Goal: Information Seeking & Learning: Learn about a topic

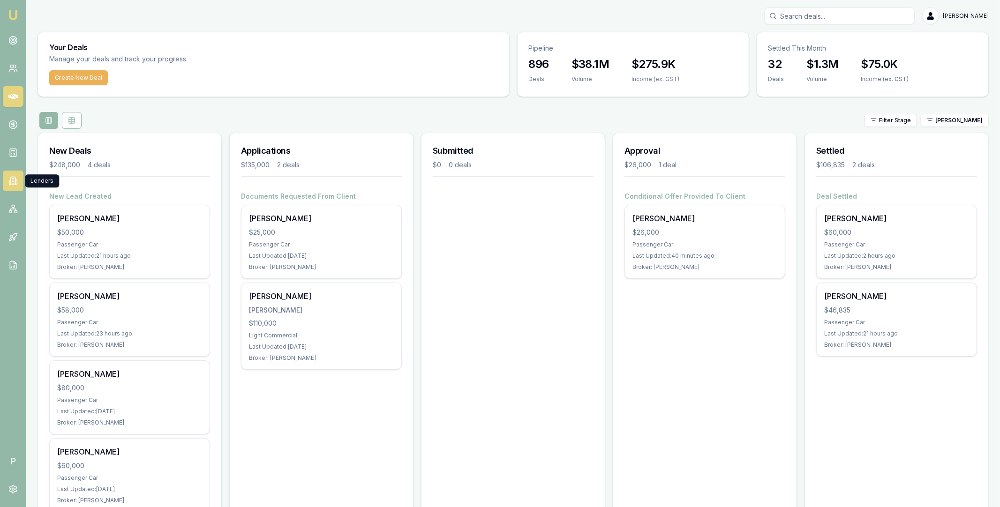
click at [10, 183] on icon at bounding box center [12, 180] width 9 height 9
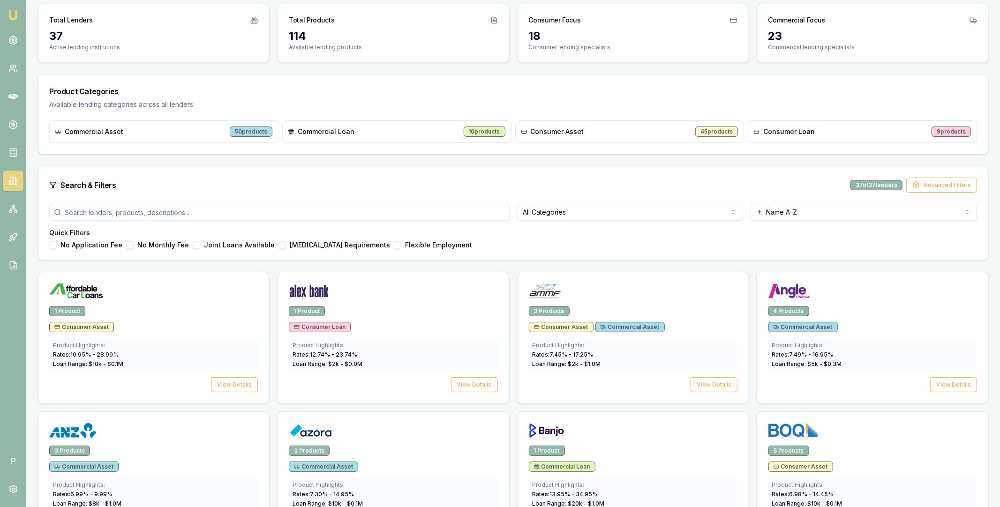
scroll to position [147, 0]
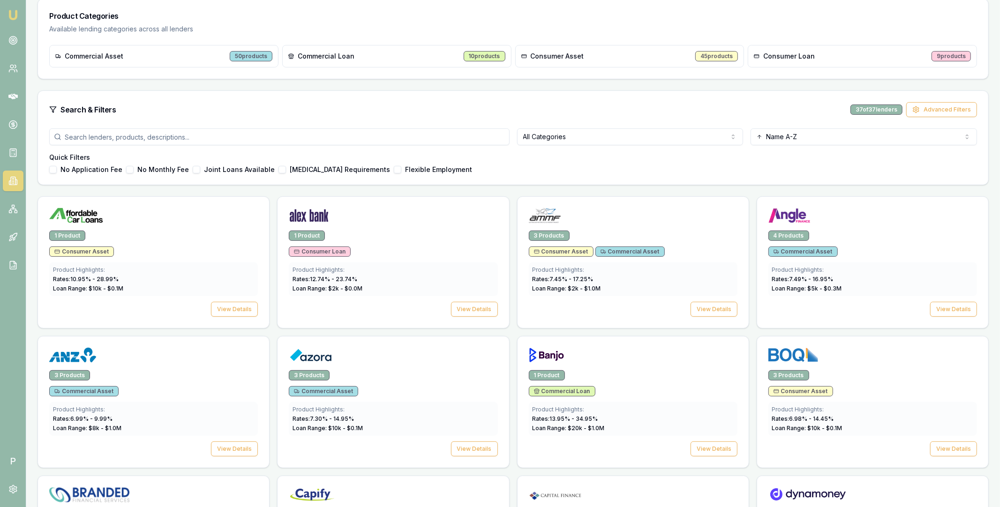
click at [339, 135] on input "search" at bounding box center [279, 136] width 460 height 17
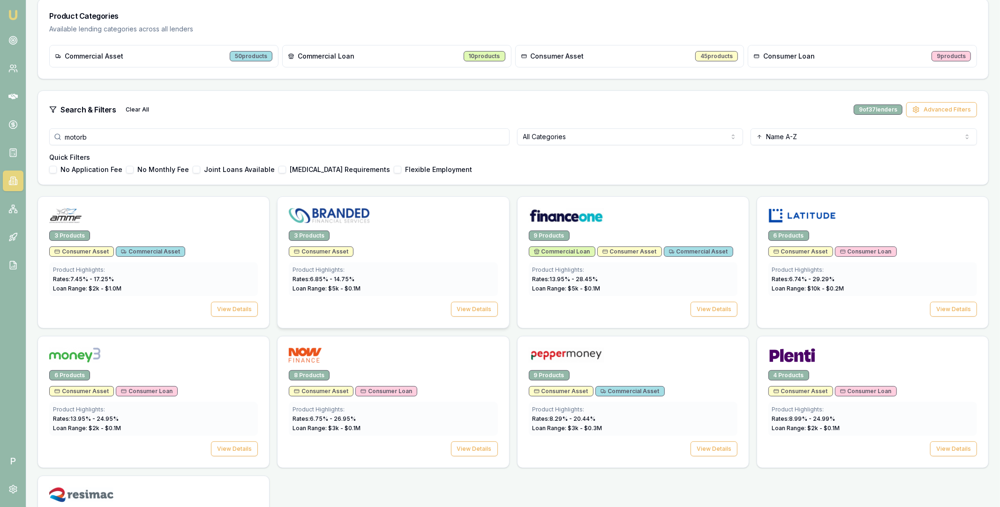
type input "motorb"
click at [391, 219] on div at bounding box center [393, 217] width 209 height 19
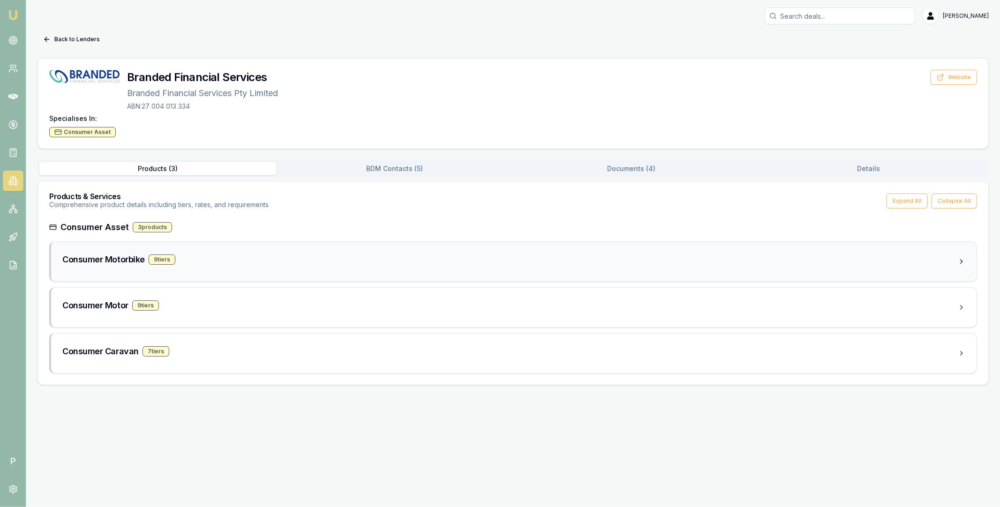
click at [235, 263] on div "Consumer Motorbike 9 tier s" at bounding box center [510, 259] width 896 height 13
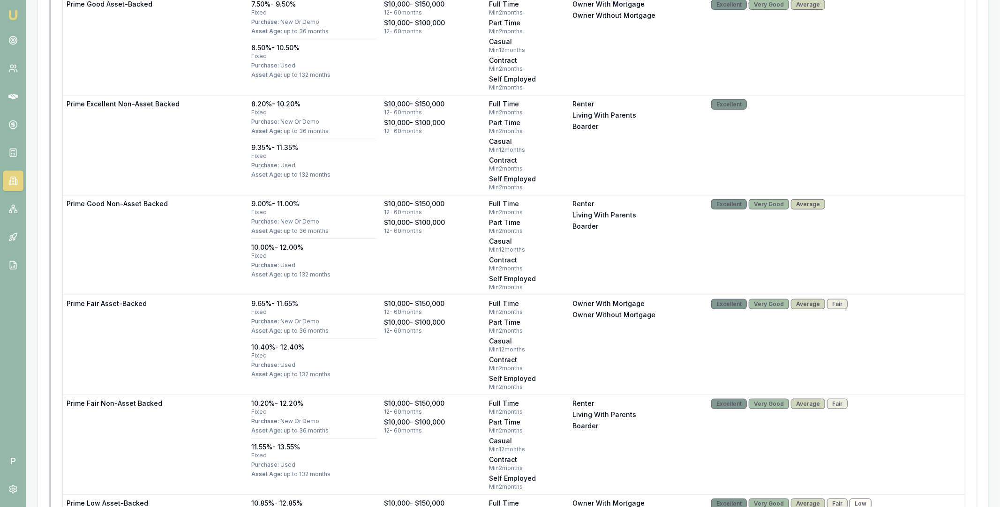
scroll to position [146, 0]
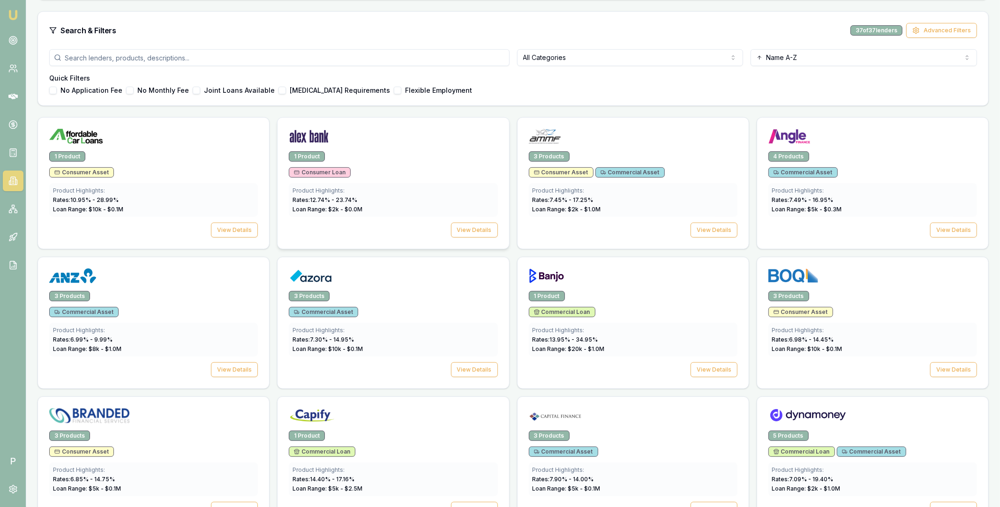
scroll to position [214, 0]
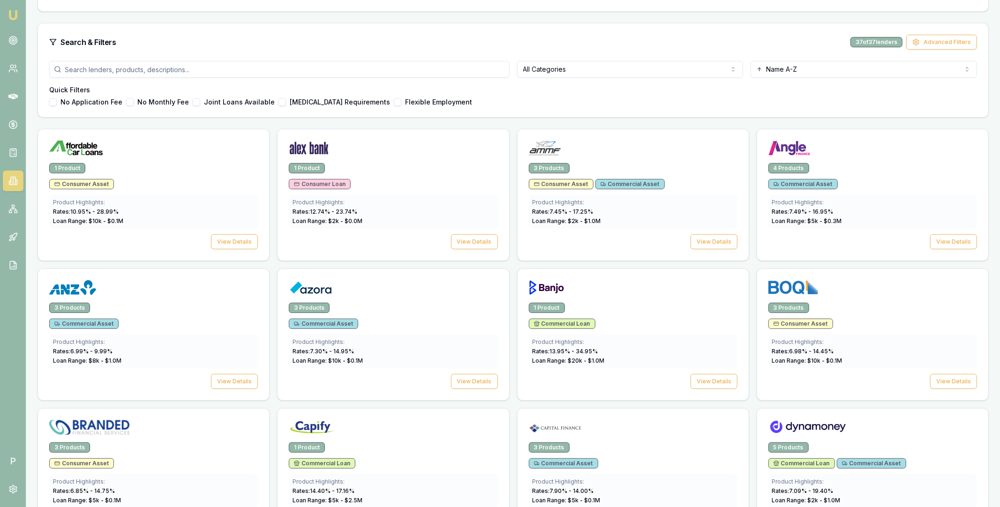
click at [376, 65] on input "search" at bounding box center [279, 69] width 460 height 17
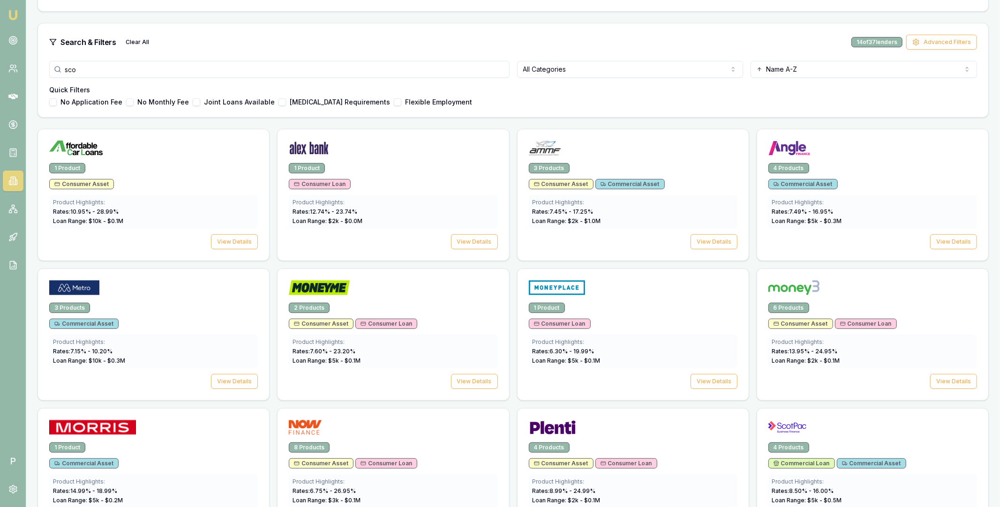
scroll to position [0, 0]
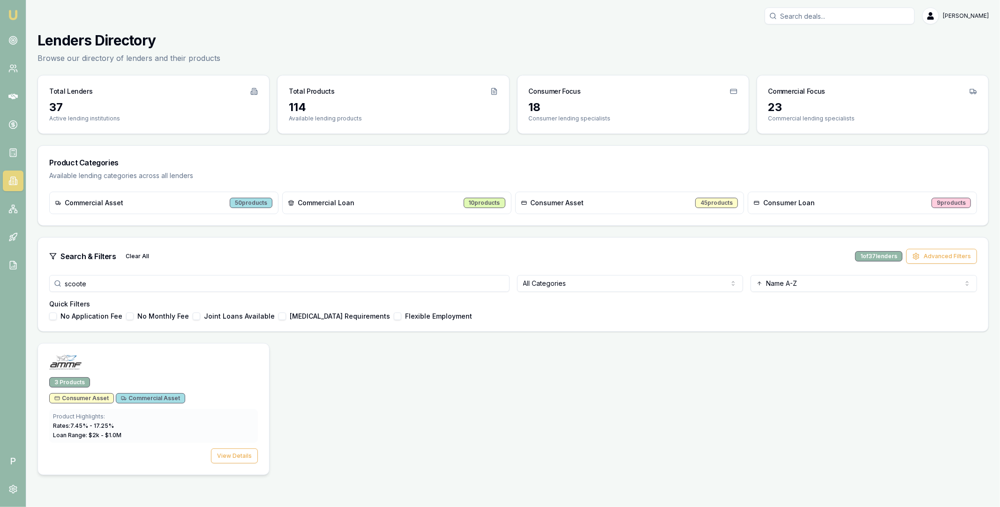
type input "scoote"
click at [186, 362] on div at bounding box center [153, 364] width 209 height 19
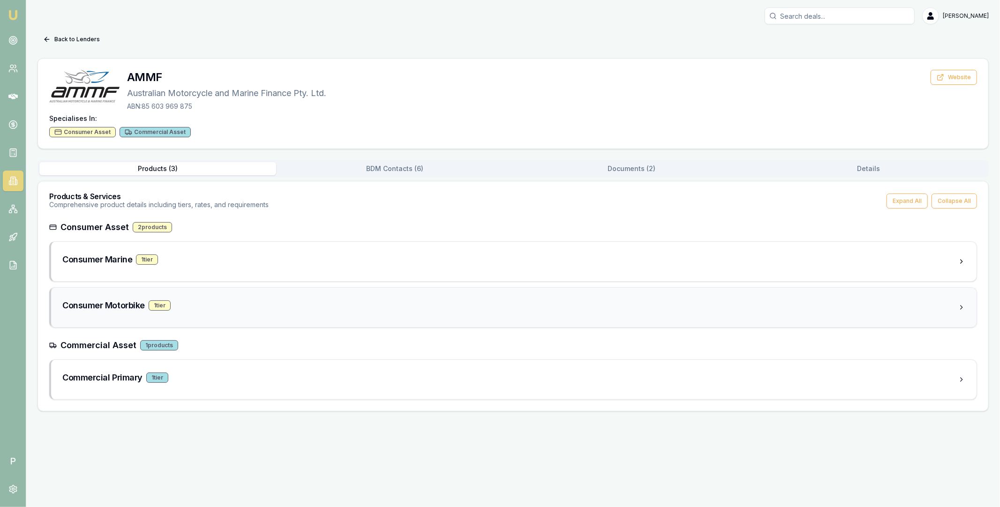
click at [217, 304] on div "Consumer Motorbike 1 tier" at bounding box center [510, 305] width 896 height 13
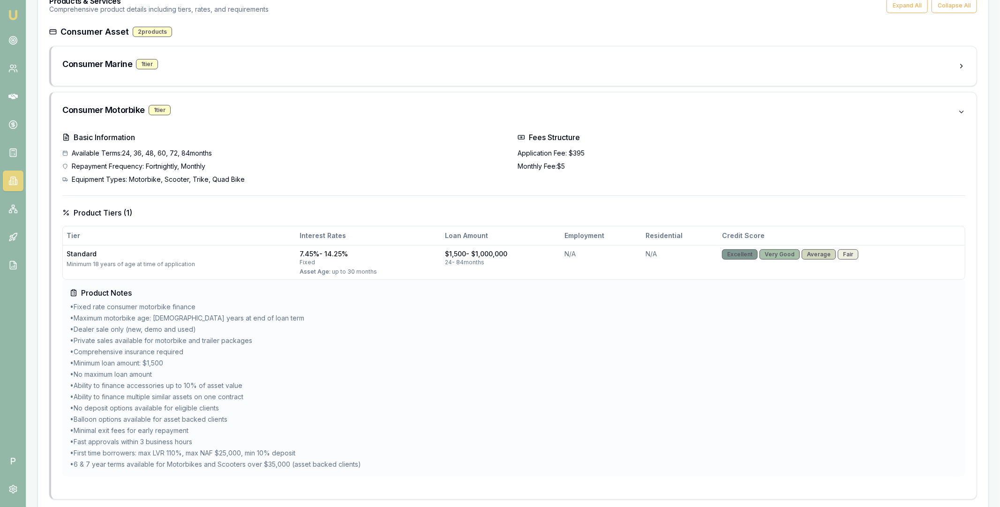
scroll to position [219, 0]
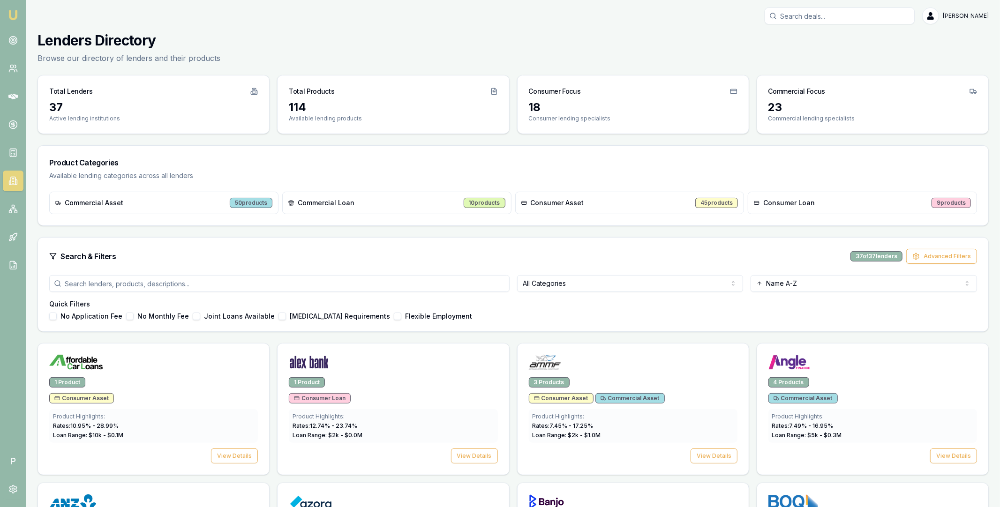
click at [406, 283] on input "search" at bounding box center [279, 283] width 460 height 17
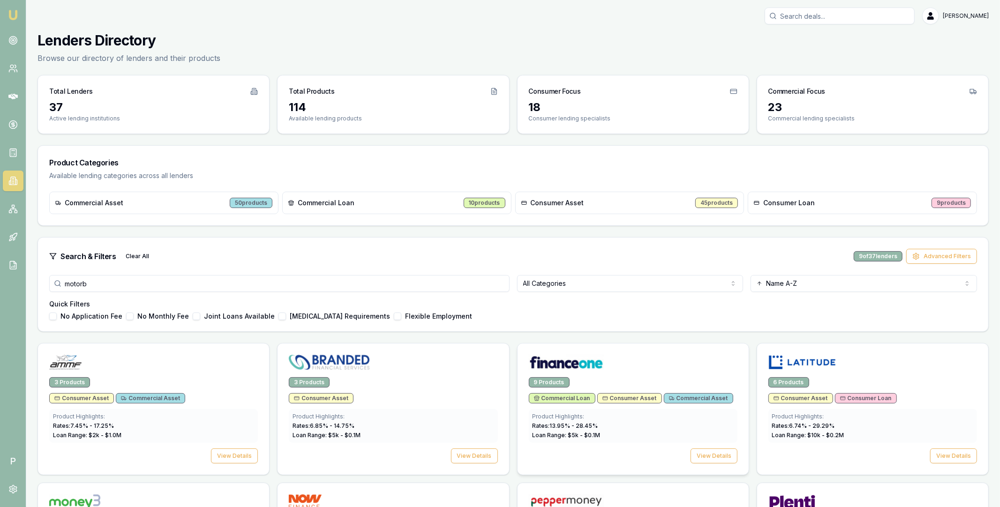
type input "motorb"
click at [602, 363] on img at bounding box center [566, 362] width 75 height 15
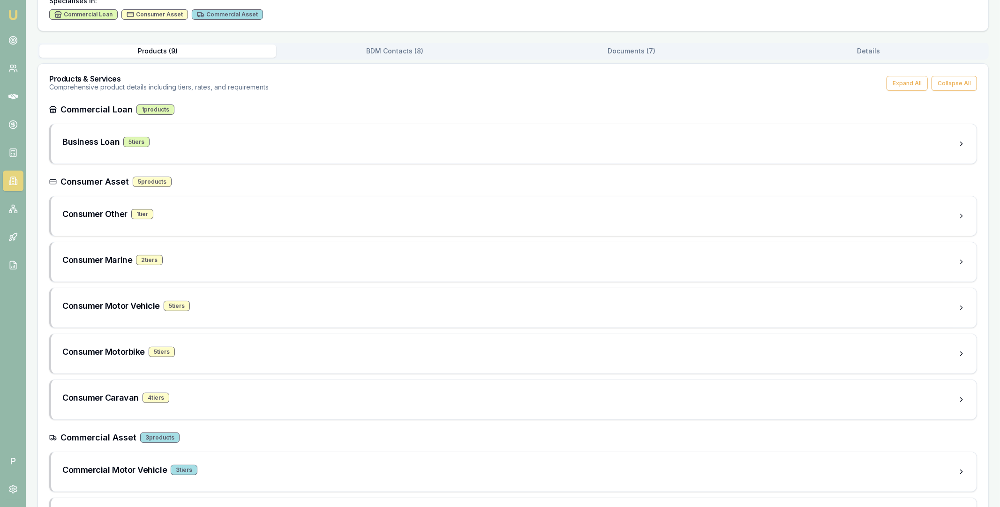
scroll to position [170, 0]
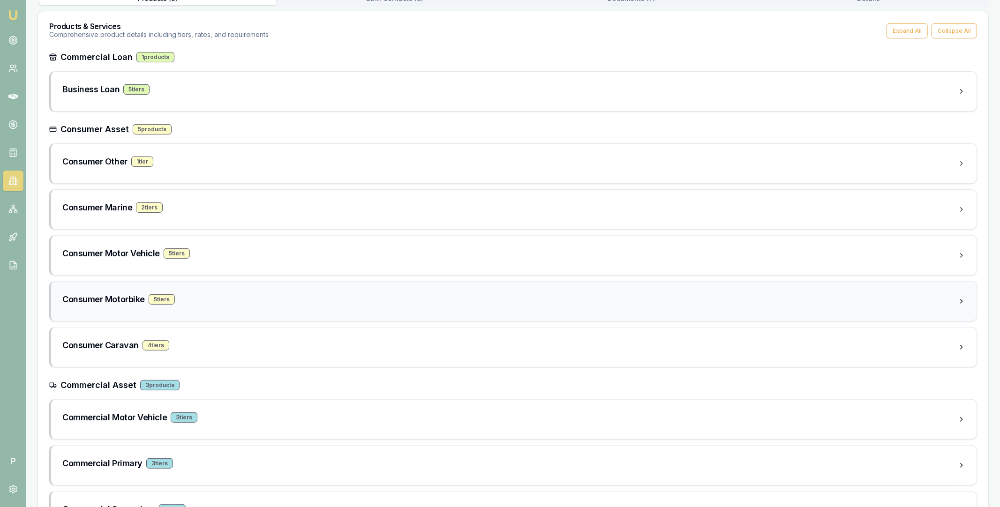
click at [259, 302] on div "Consumer Motorbike 5 tier s" at bounding box center [510, 299] width 896 height 13
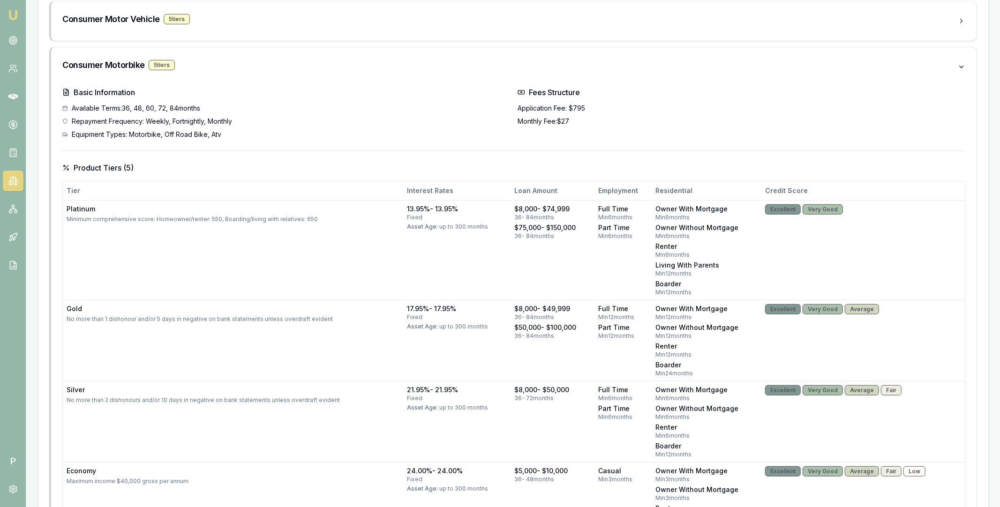
scroll to position [0, 0]
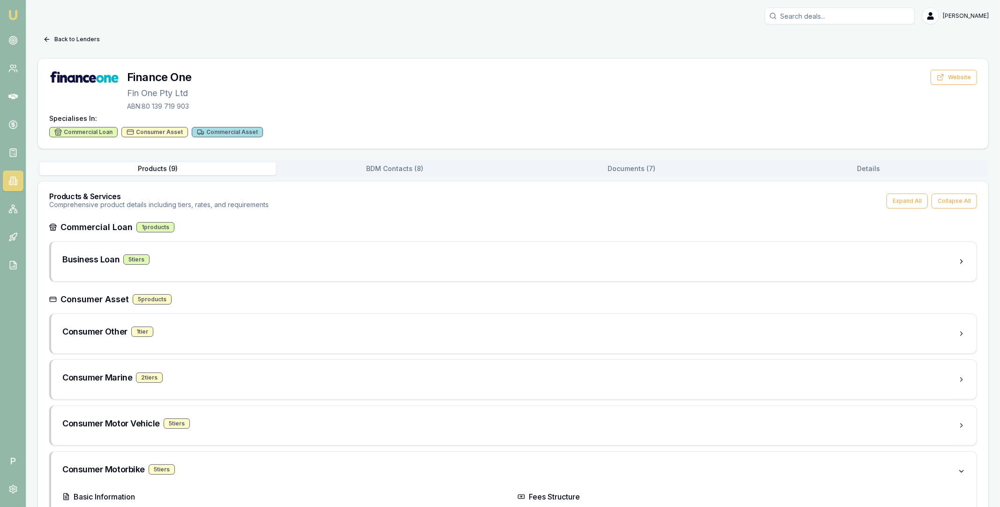
click at [62, 38] on button "Back to Lenders" at bounding box center [72, 39] width 68 height 15
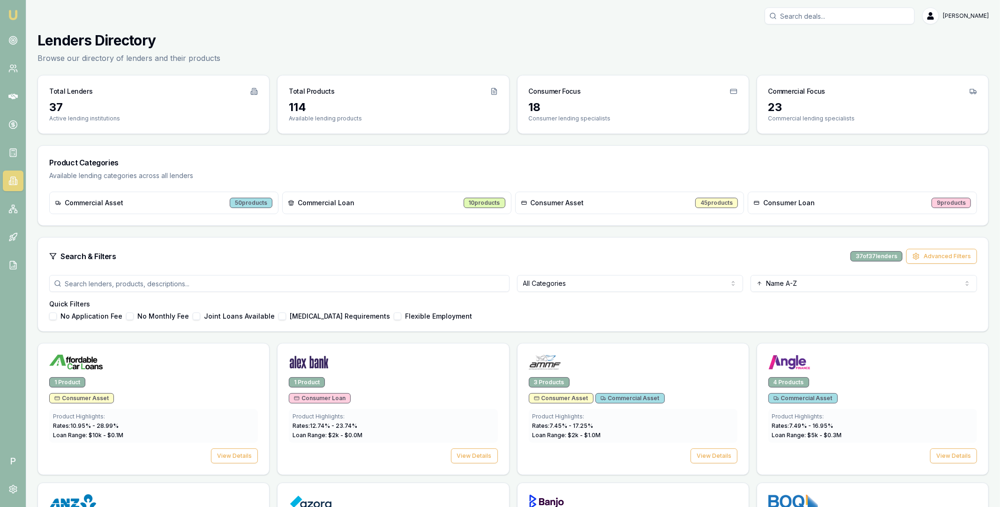
click at [158, 274] on div "Search & Filters 37 of 37 lenders Advanced Filters" at bounding box center [513, 257] width 950 height 38
click at [157, 281] on input "search" at bounding box center [279, 283] width 460 height 17
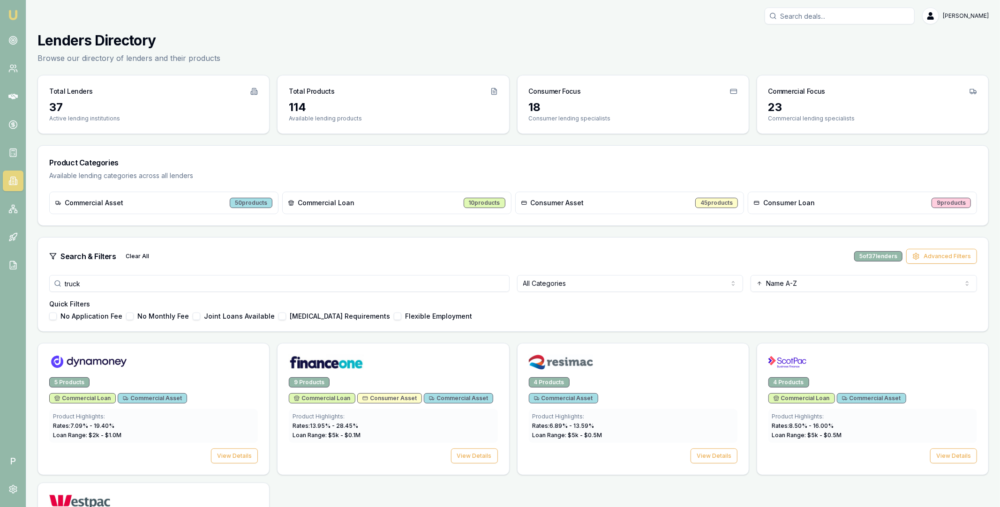
type input "truck"
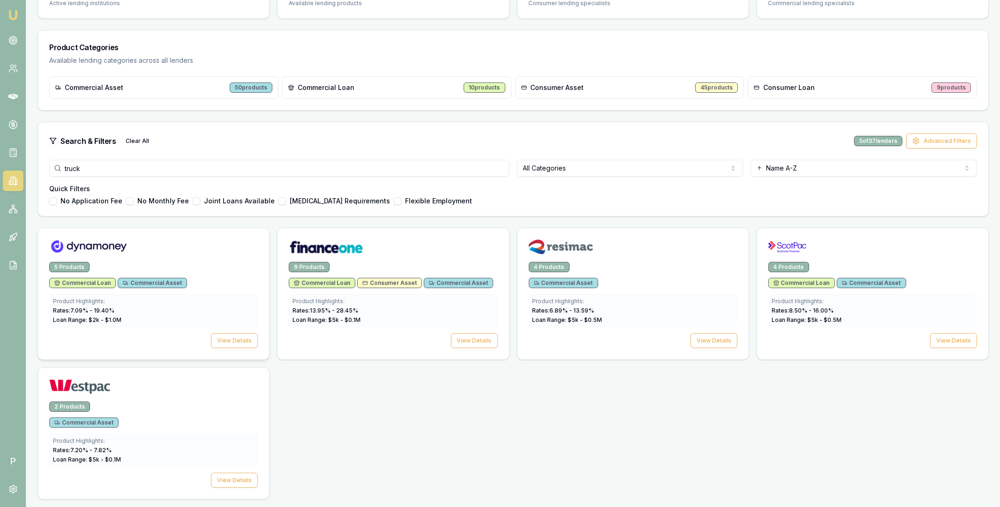
click at [159, 244] on div at bounding box center [153, 249] width 209 height 19
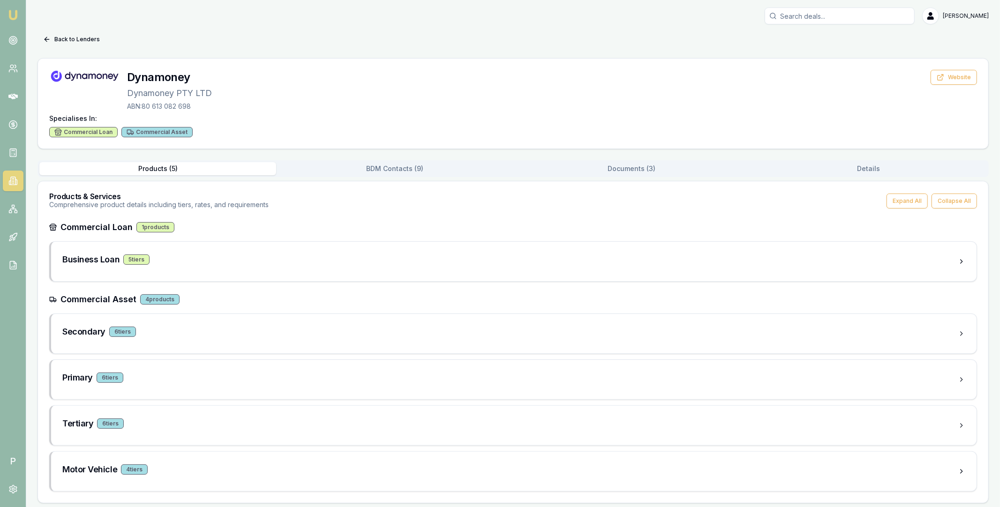
scroll to position [4, 0]
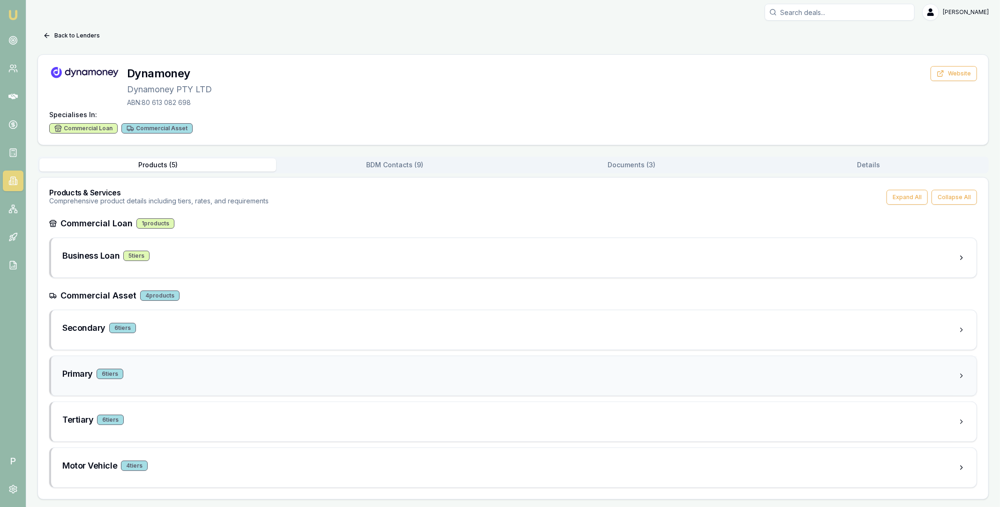
click at [190, 376] on div "Primary 6 tier s" at bounding box center [510, 374] width 896 height 13
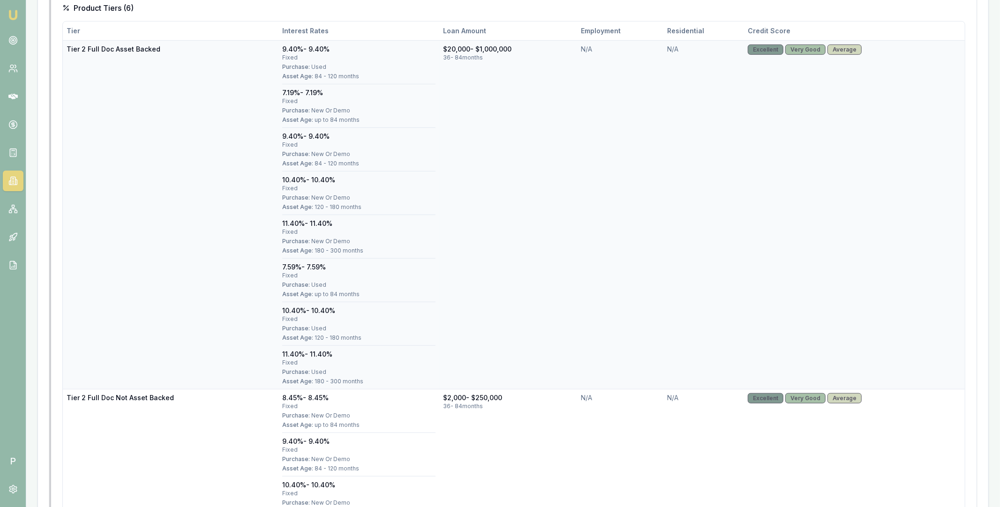
scroll to position [461, 0]
